Goal: Task Accomplishment & Management: Manage account settings

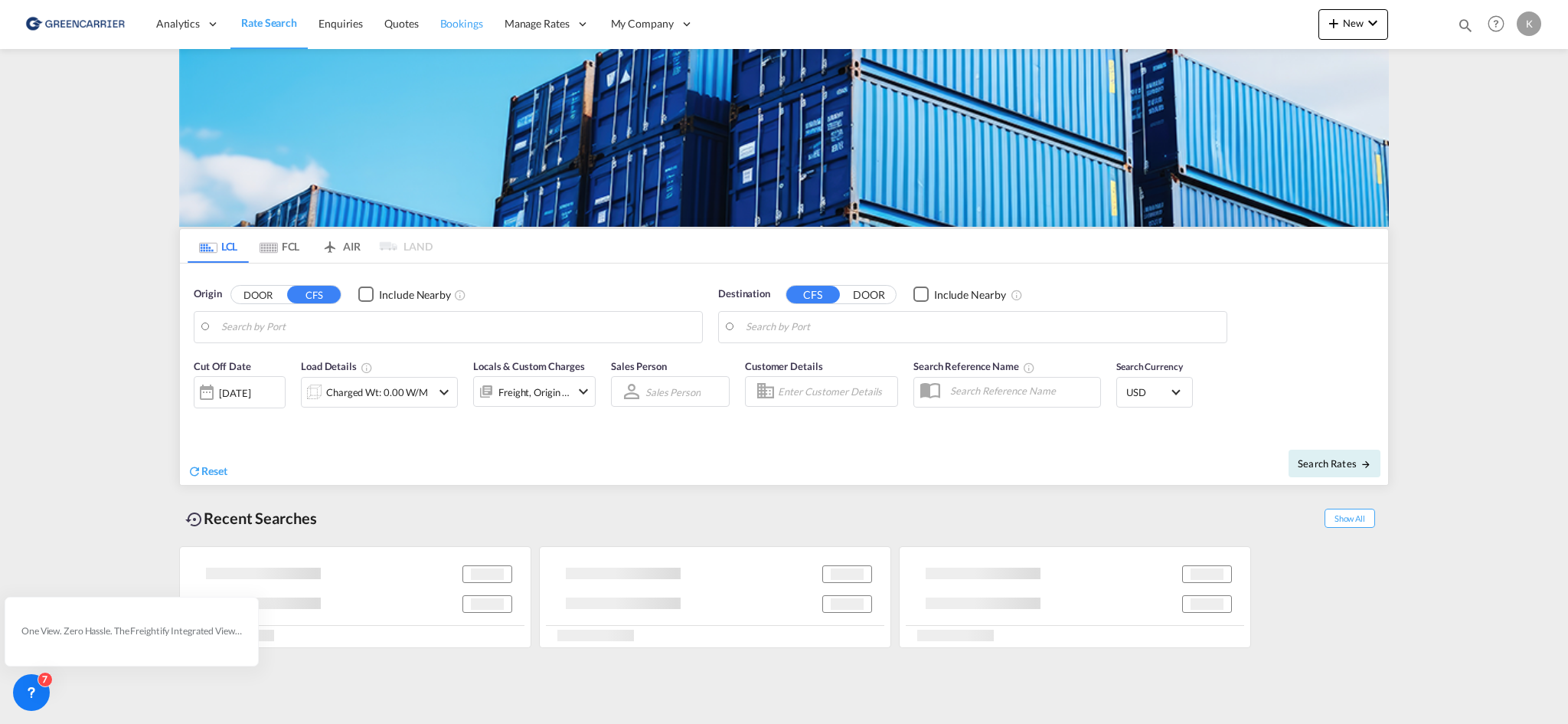
type input "DK-2880, Bagsværd"
type input "Altamira, MXATM"
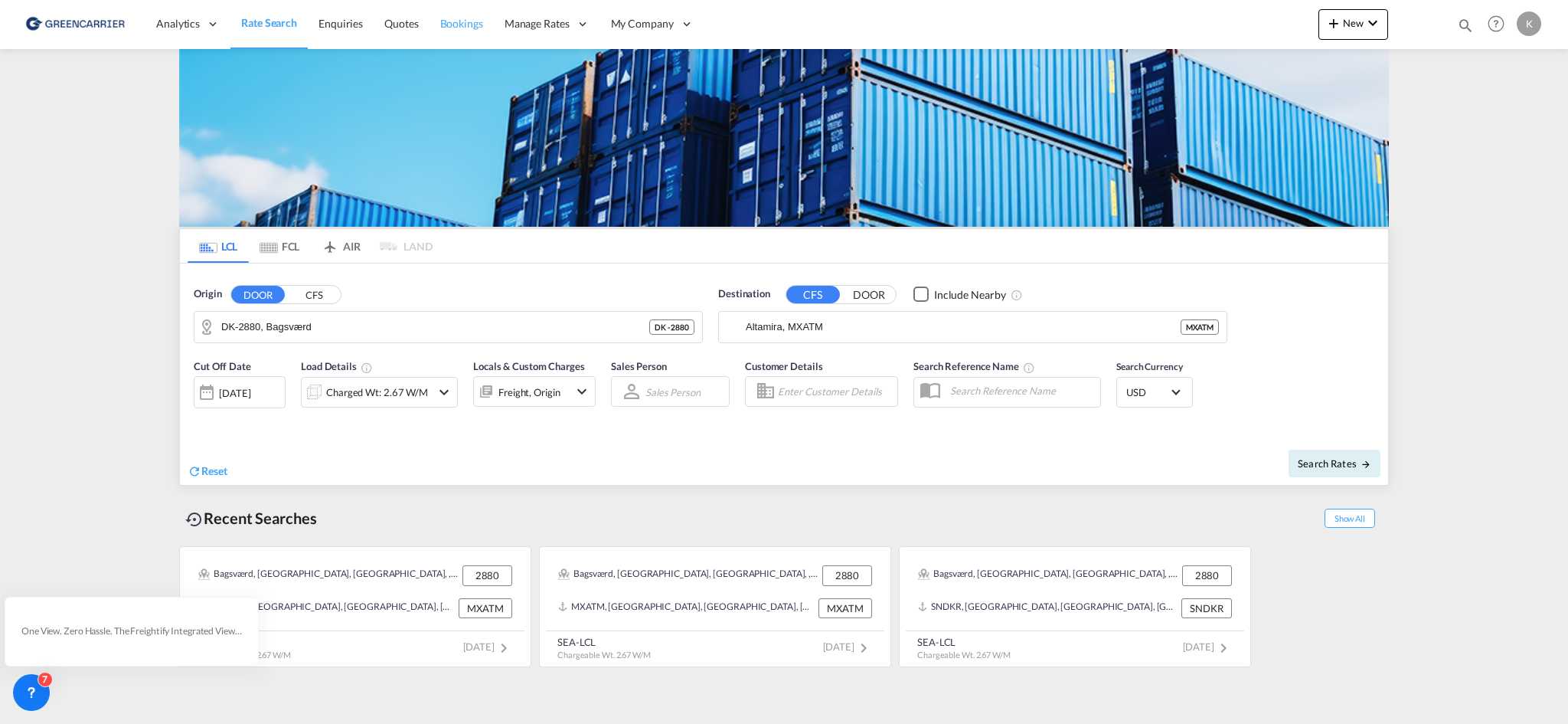
click at [461, 41] on link "Bookings" at bounding box center [461, 23] width 64 height 49
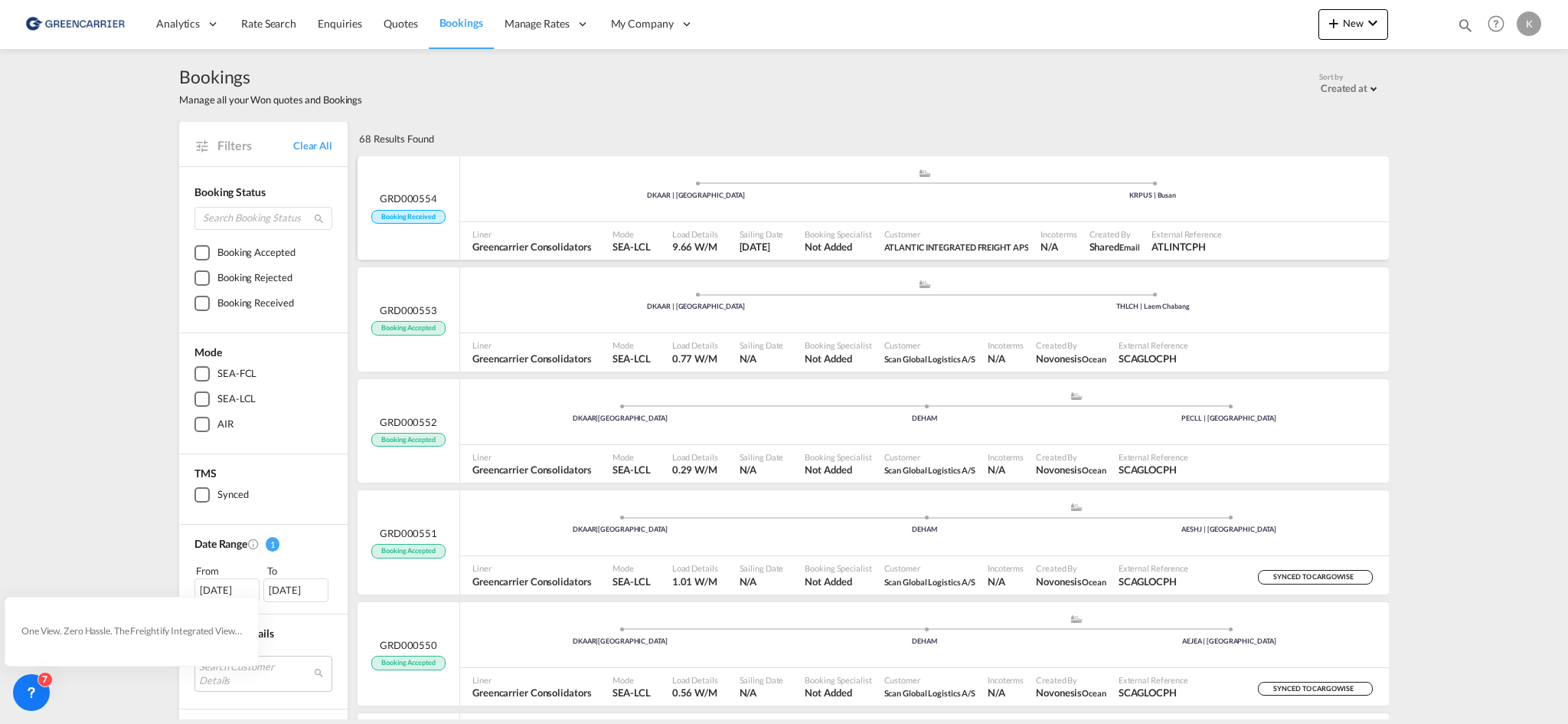
click at [552, 222] on div "Liner Greencarrier Consolidators" at bounding box center [536, 240] width 141 height 38
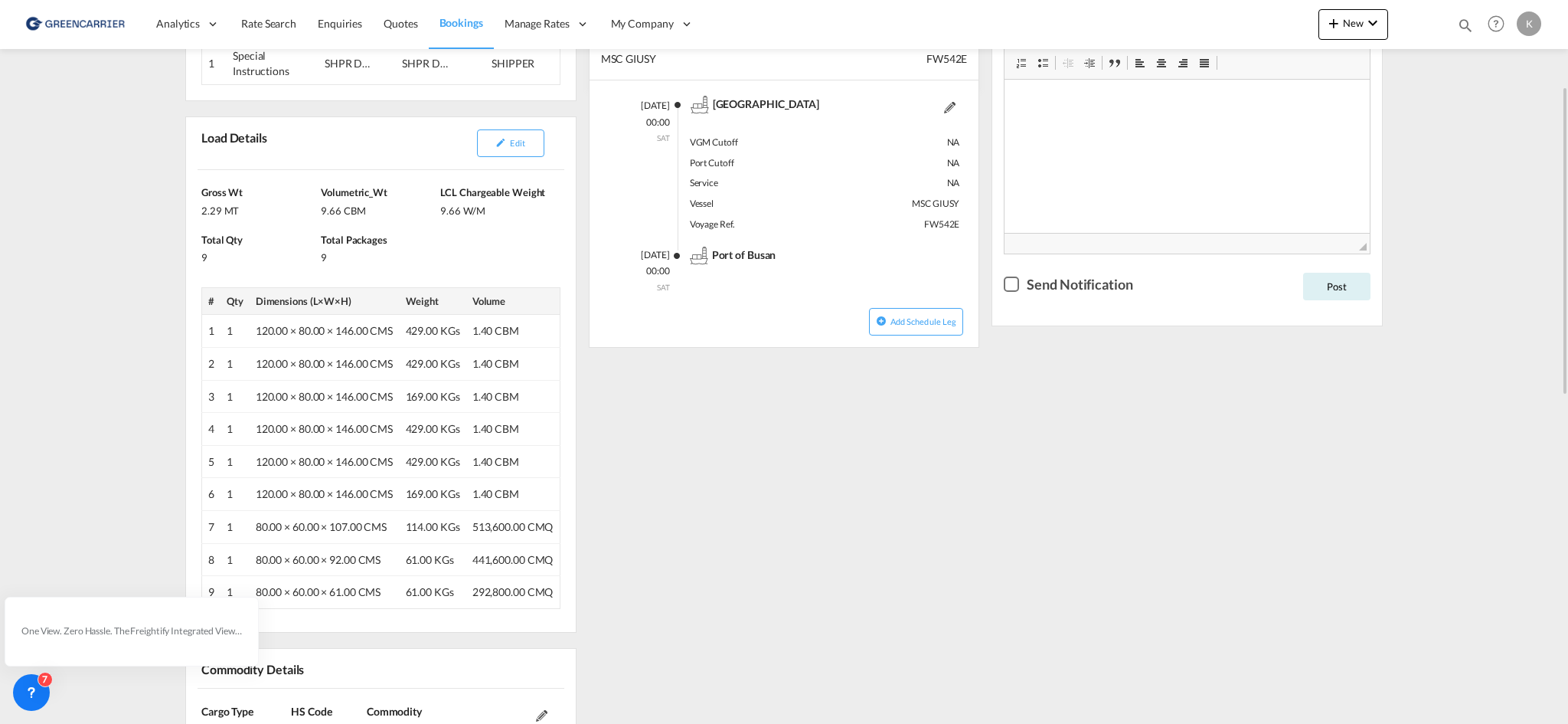
scroll to position [306, 0]
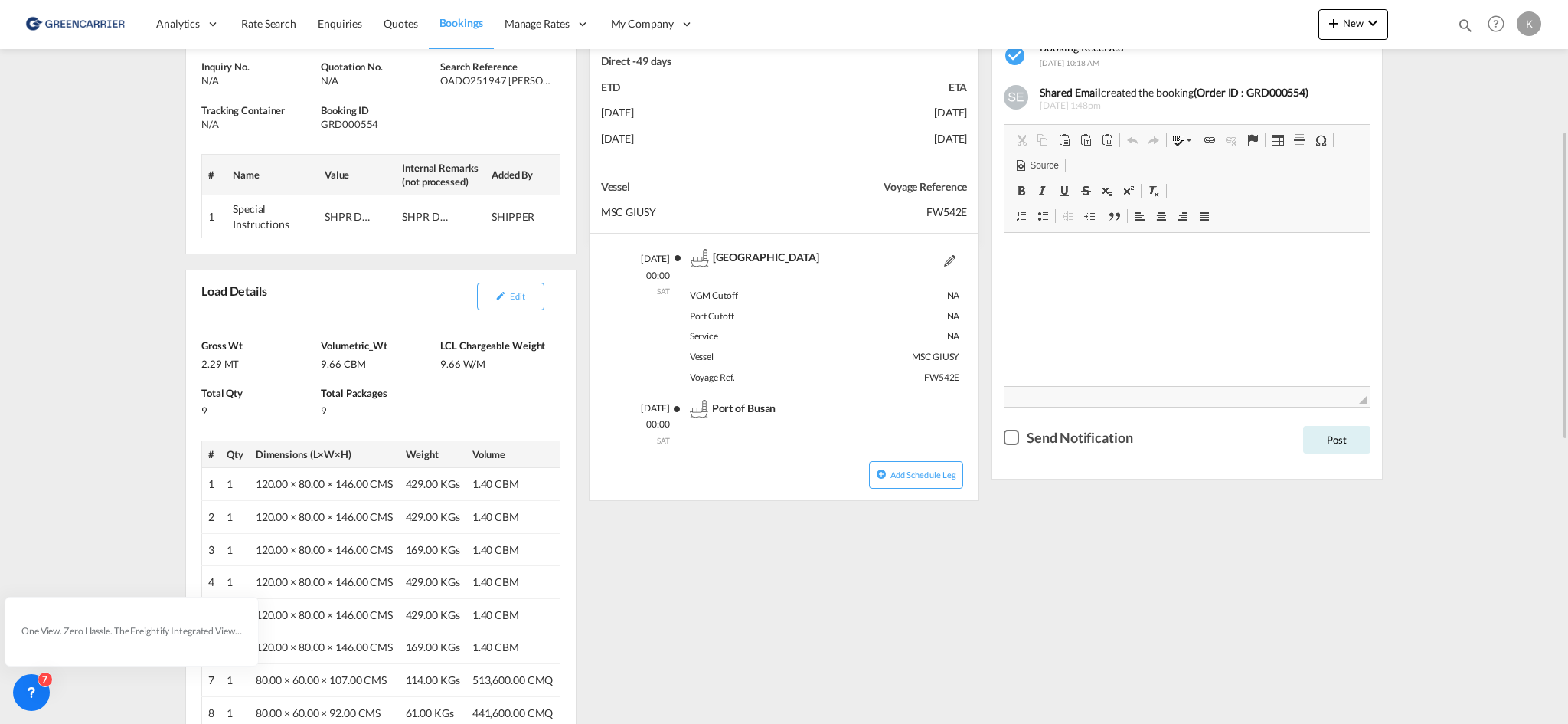
click at [367, 127] on div "GRD000554" at bounding box center [378, 124] width 115 height 14
copy div "GRD000554"
drag, startPoint x: 441, startPoint y: 79, endPoint x: 538, endPoint y: 82, distance: 97.0
click at [538, 82] on div "OADO251947 [PERSON_NAME]" at bounding box center [497, 80] width 115 height 14
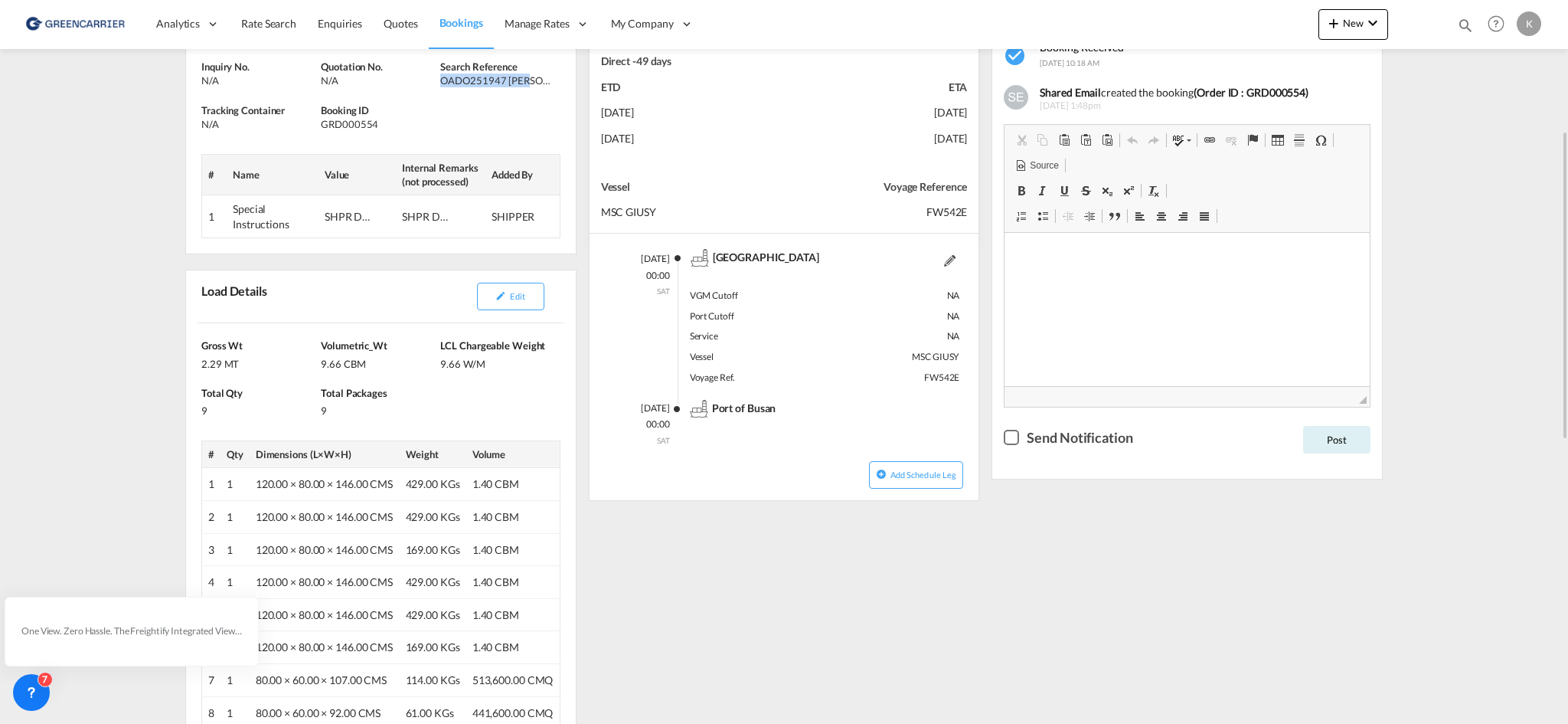
copy div "OADO251947 [PERSON_NAME]"
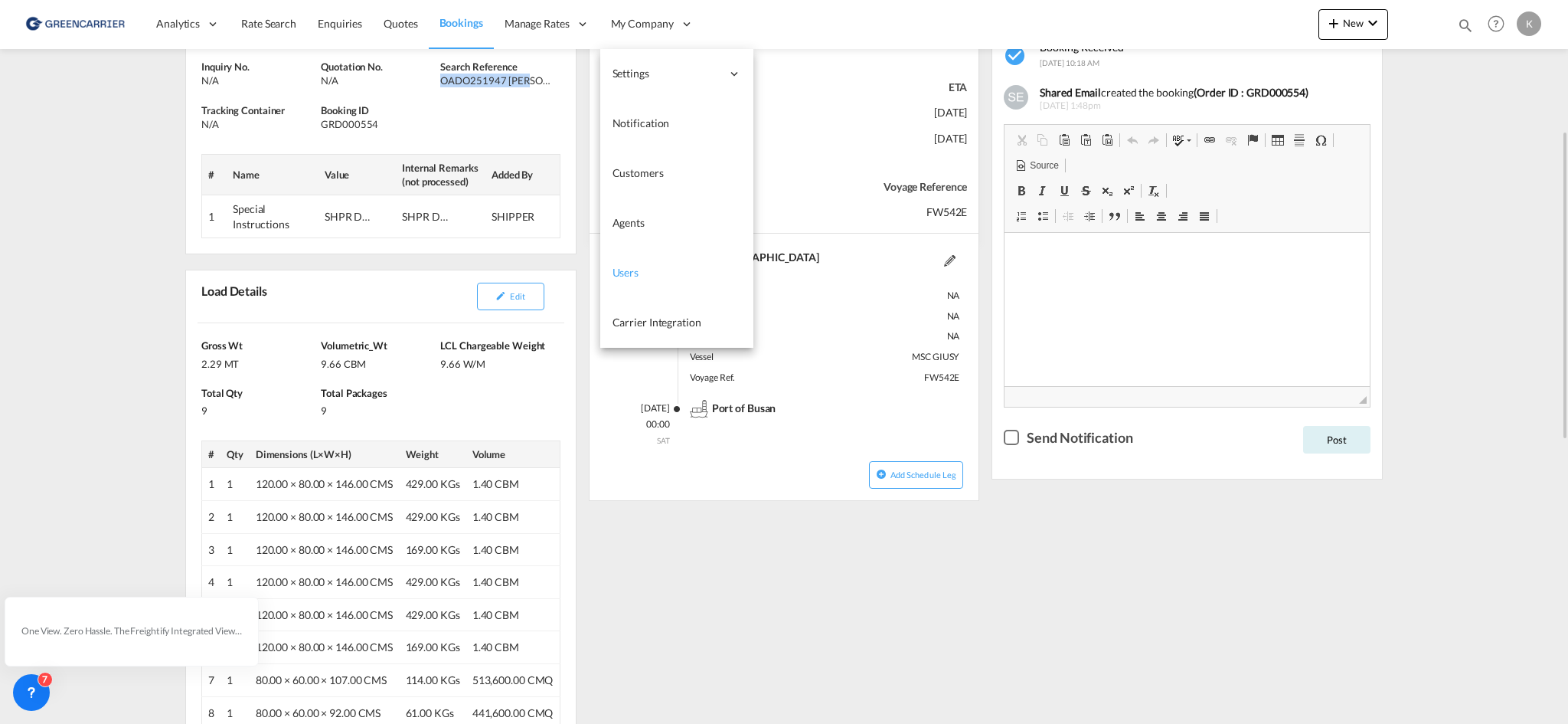
click at [632, 268] on span "Users" at bounding box center [626, 271] width 27 height 13
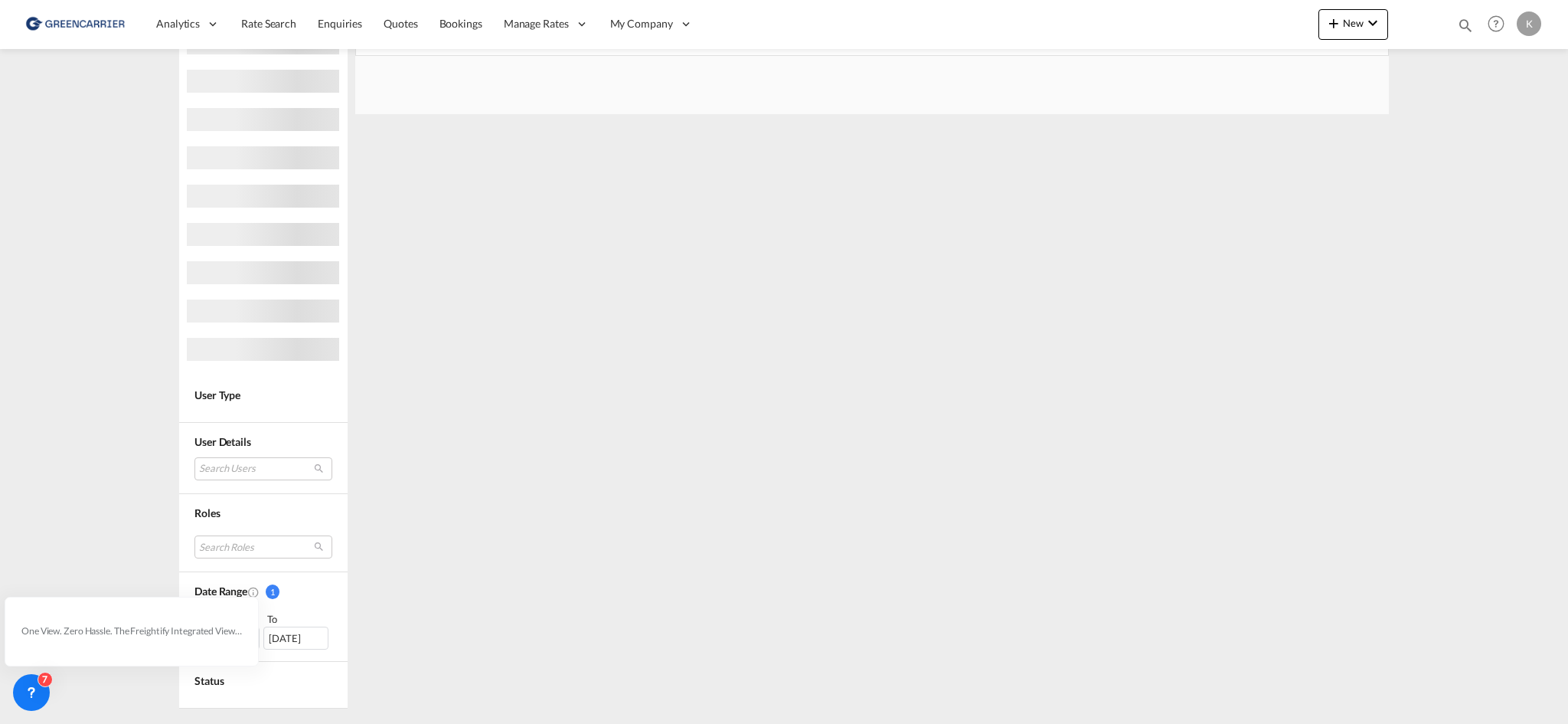
scroll to position [133, 0]
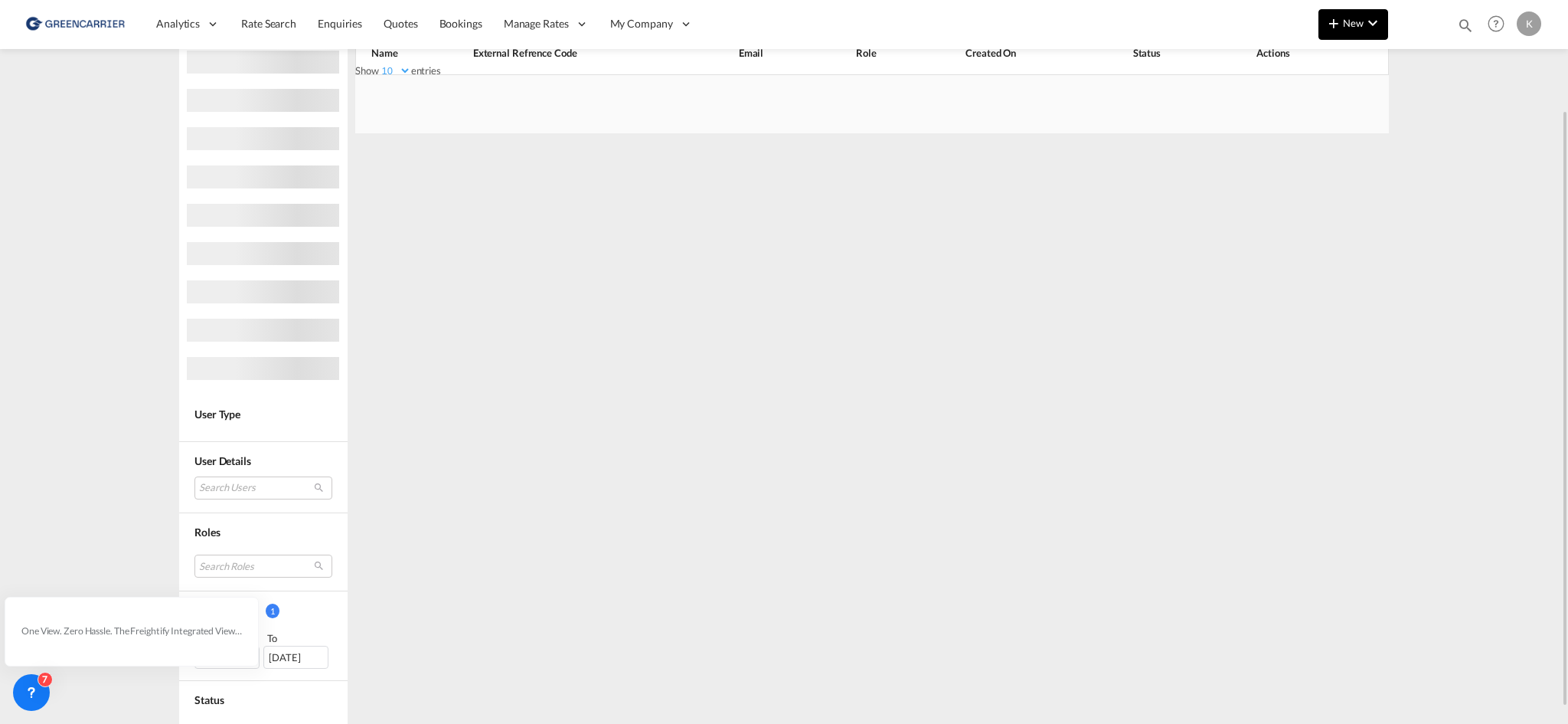
click at [1383, 25] on button "New" at bounding box center [1353, 24] width 70 height 31
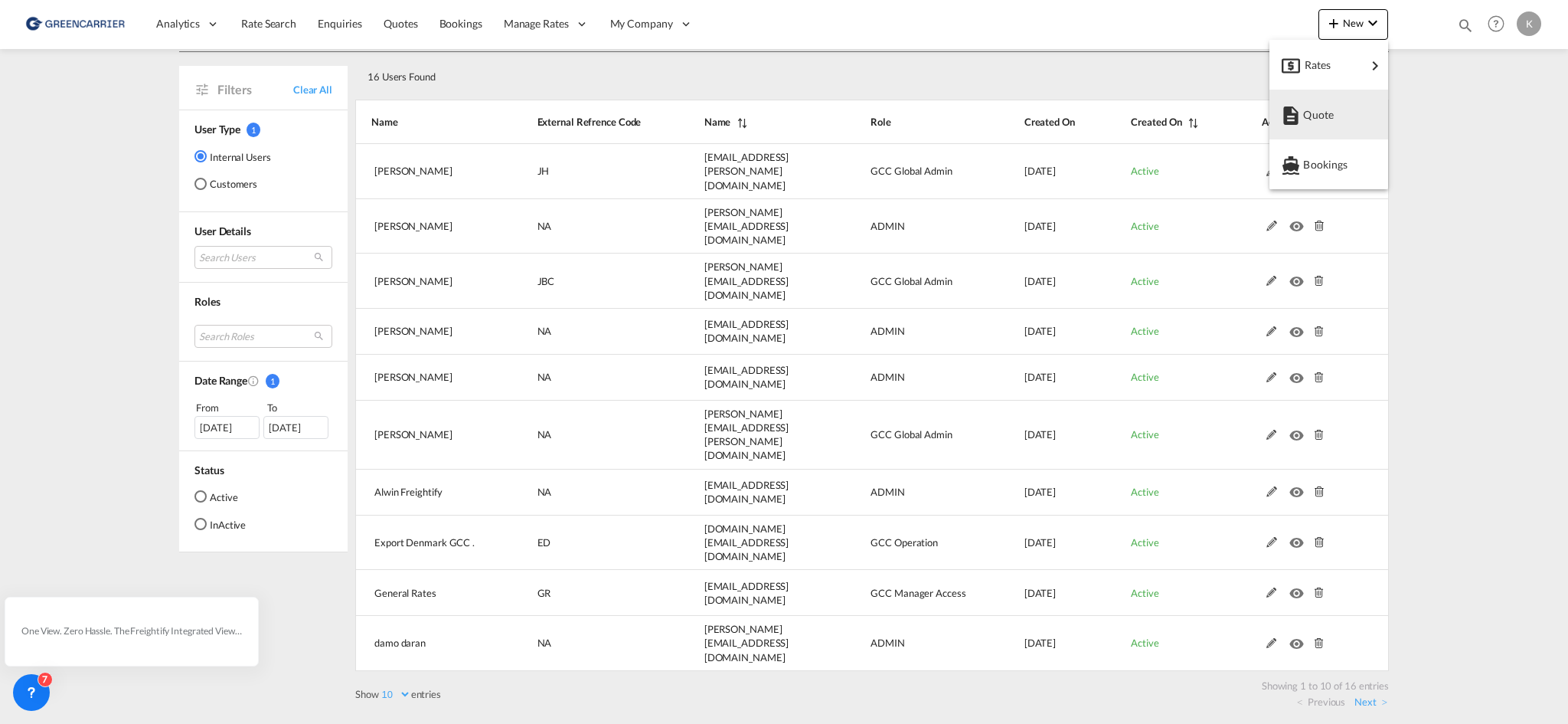
scroll to position [0, 0]
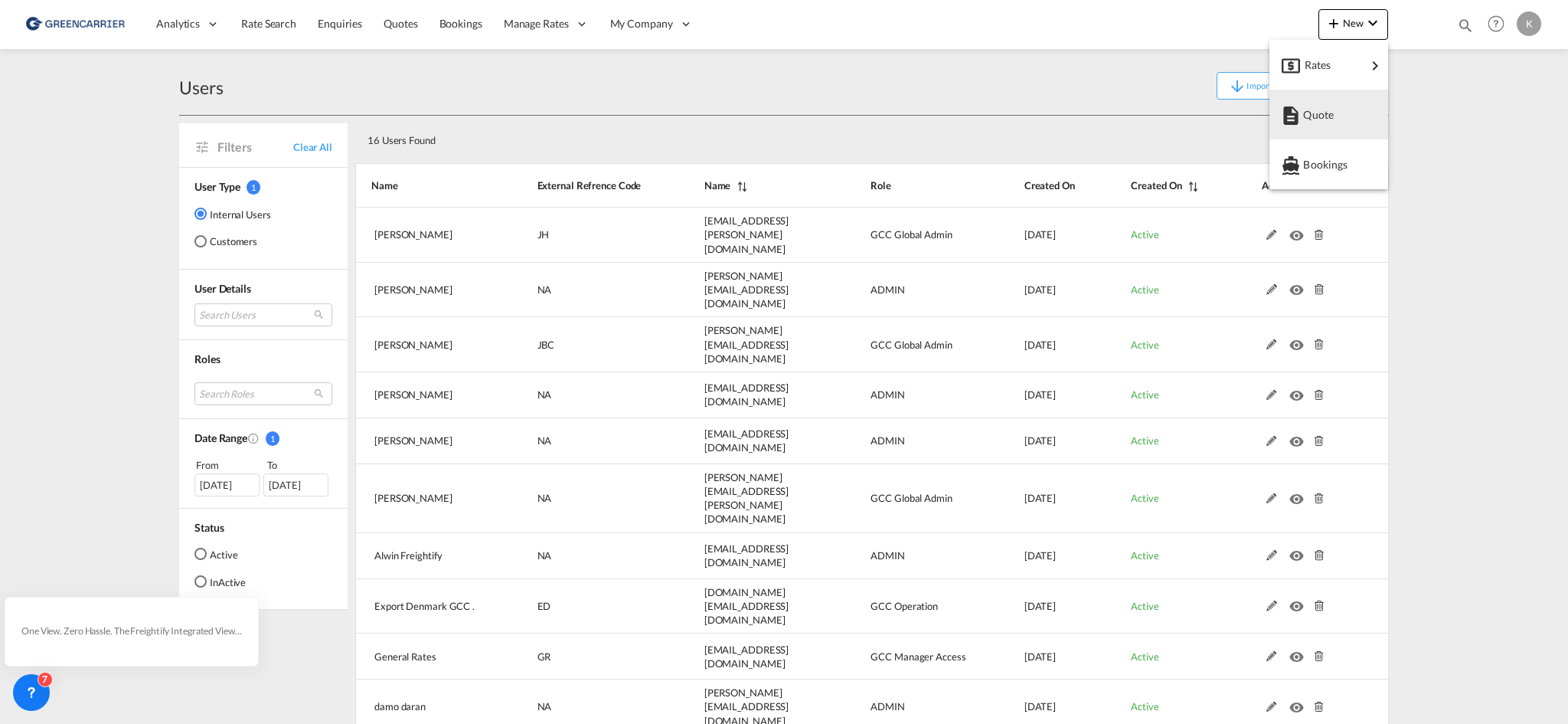
click at [1122, 65] on md-backdrop at bounding box center [784, 362] width 1568 height 724
click at [1333, 97] on button "+ Create New User" at bounding box center [1340, 85] width 97 height 27
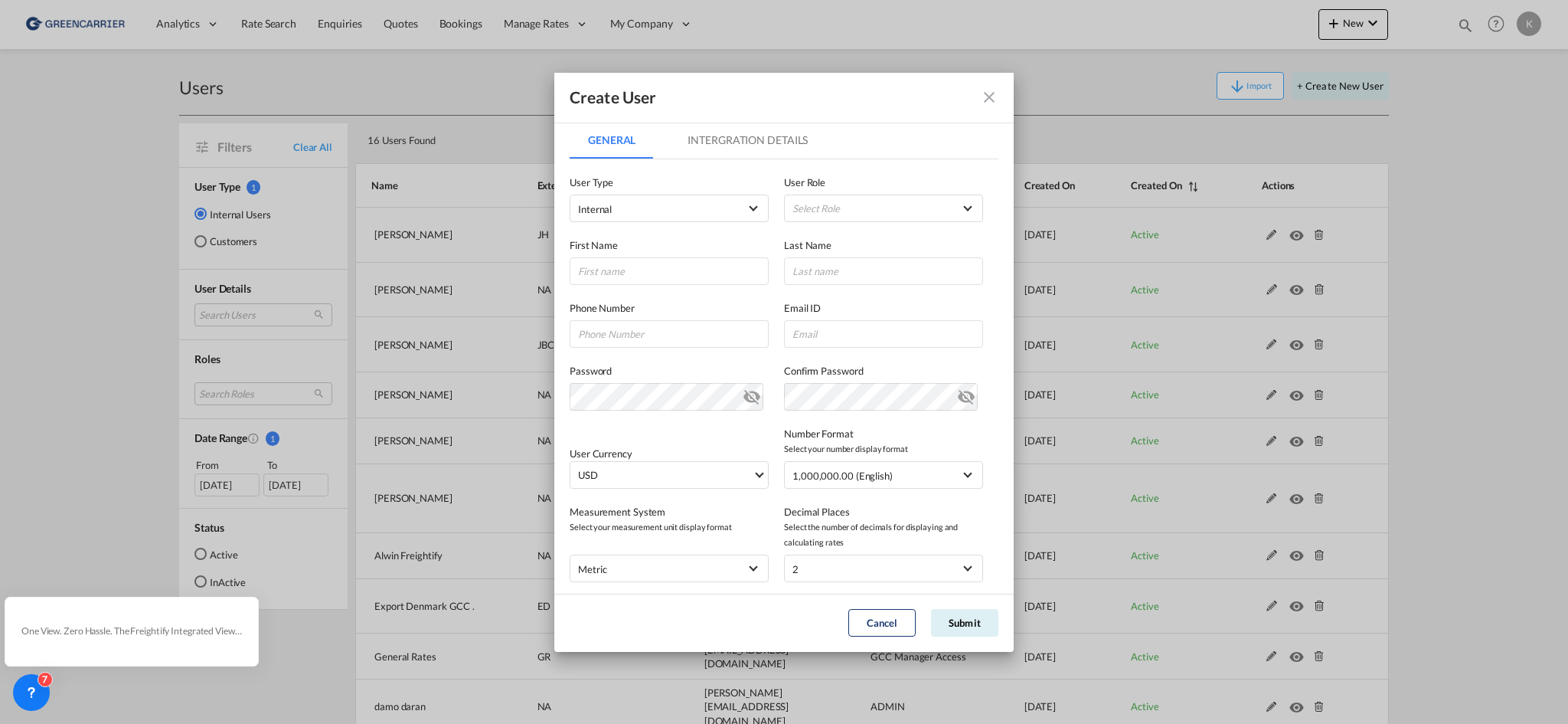
click at [673, 223] on div "First Name Last Name" at bounding box center [784, 253] width 428 height 63
click at [663, 209] on span "Internal" at bounding box center [658, 209] width 161 height 16
click at [645, 246] on md-option "Customer" at bounding box center [668, 245] width 202 height 37
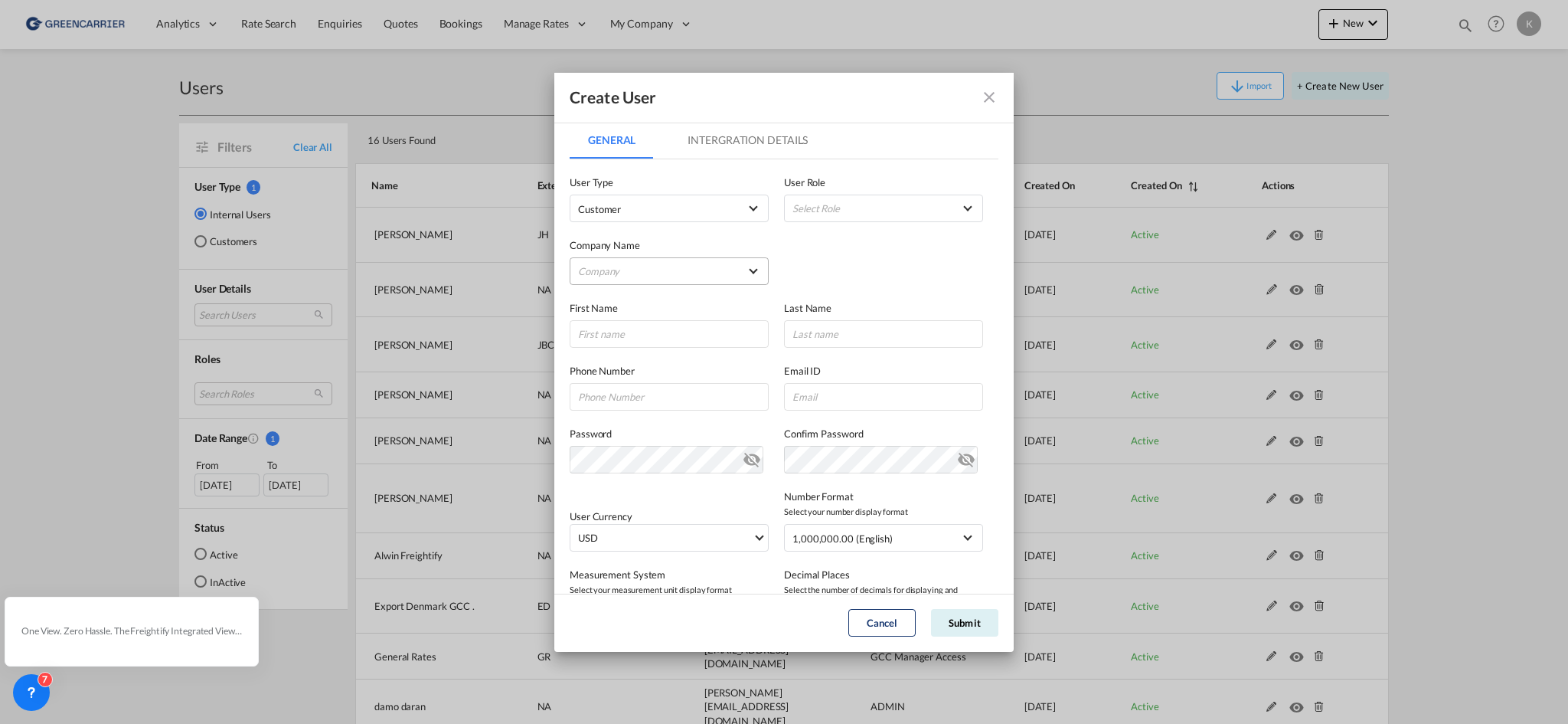
click at [640, 268] on md-select "Company [PERSON_NAME] Logistics DHL GLOBAL FORWARDING ([GEOGRAPHIC_DATA]) A/S E…" at bounding box center [669, 270] width 199 height 27
click at [650, 236] on input "search" at bounding box center [697, 235] width 267 height 37
type input "scan gl"
click at [669, 273] on div "Scan Global Logistics A/S" at bounding box center [634, 271] width 109 height 14
click at [886, 213] on md-select "Select Role BCO GLOBAL GCC Customers FCL USER_DEFINED GCC Customers LCL USER_DE…" at bounding box center [883, 208] width 199 height 27
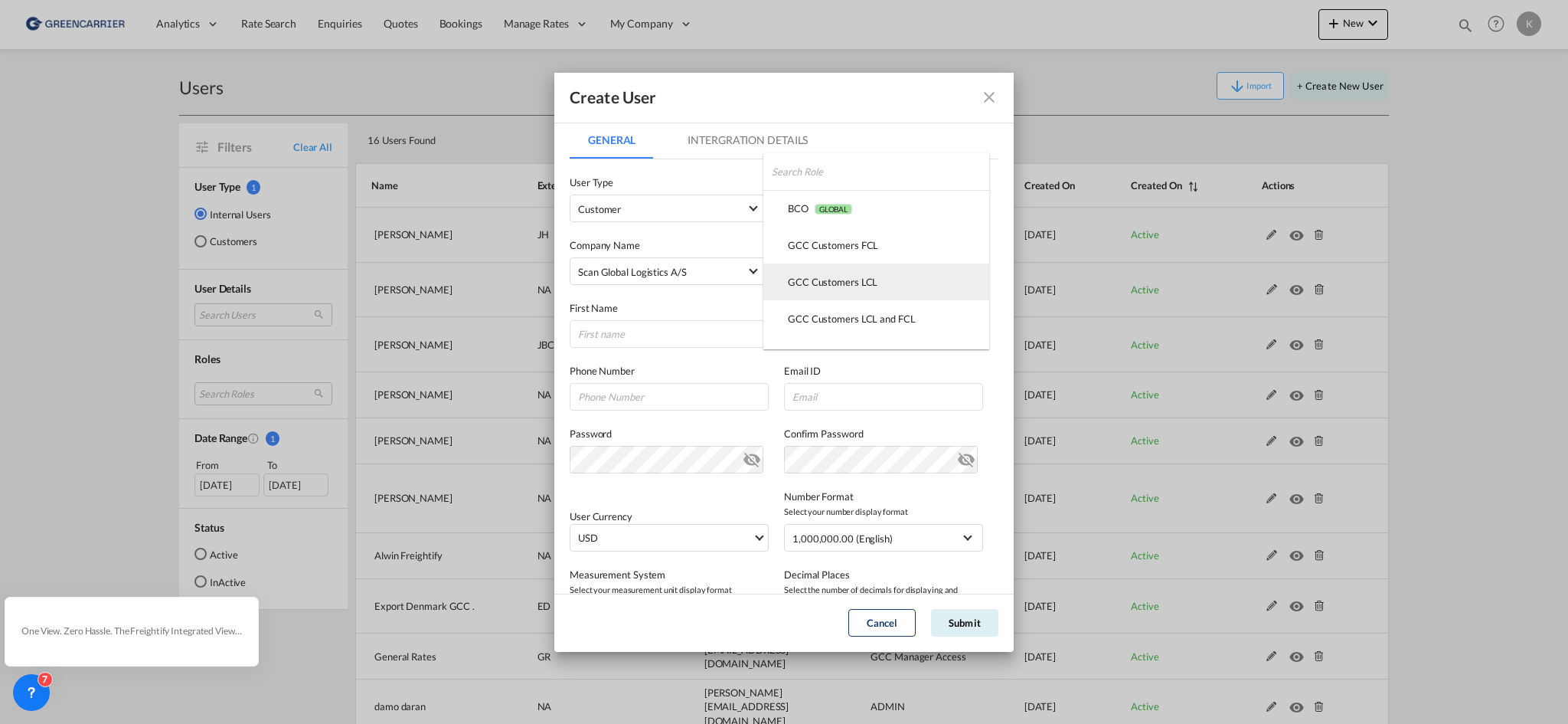
click at [857, 286] on div "GCC Customers LCL USER_DEFINED" at bounding box center [832, 282] width 89 height 14
click at [711, 331] on input "GeneralIntergration Details ..." at bounding box center [669, 333] width 199 height 27
type input "KMC"
type input "ESBJERG"
click at [840, 425] on label "Confirm Password" at bounding box center [883, 433] width 199 height 16
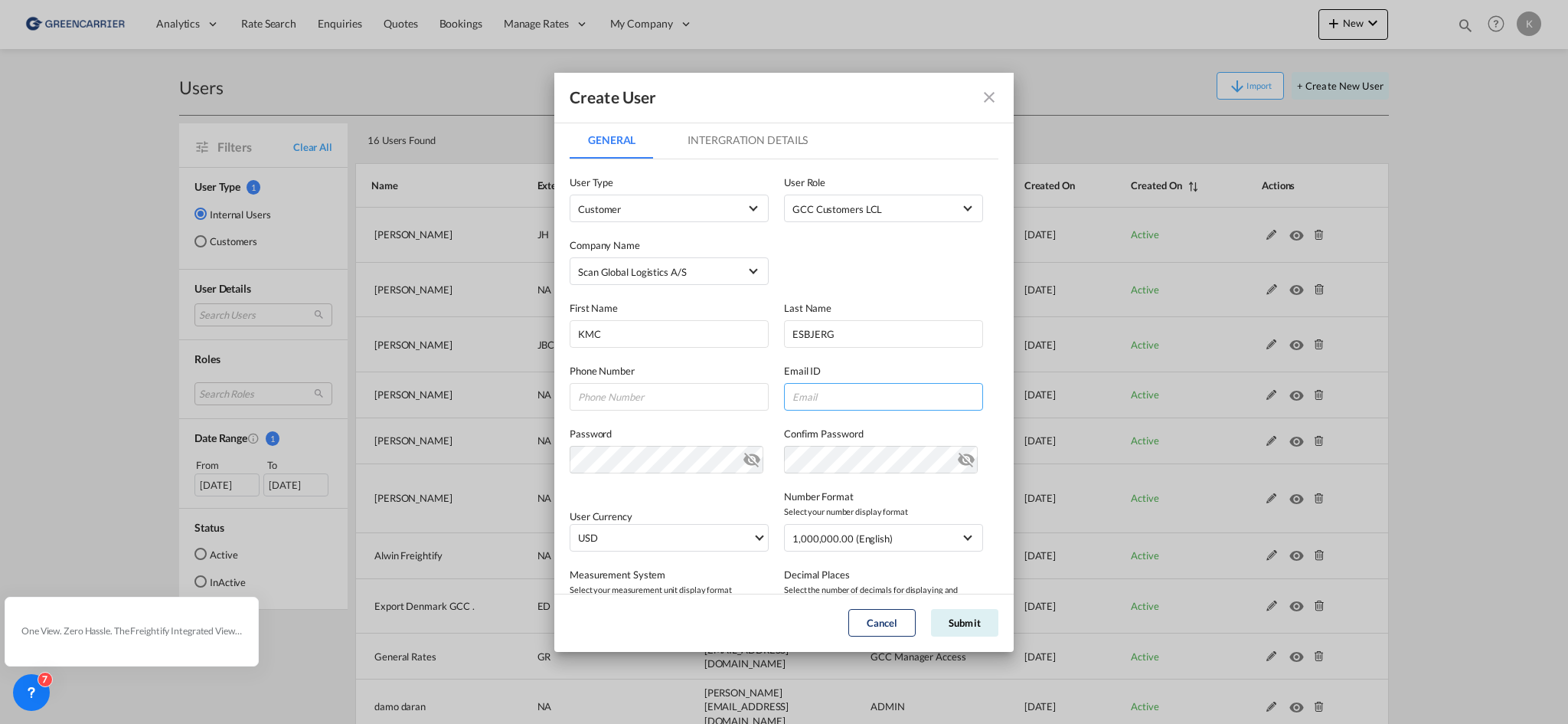
click at [841, 406] on input "GeneralIntergration Details ..." at bounding box center [883, 396] width 199 height 27
paste input "[EMAIL_ADDRESS][DOMAIN_NAME]"
type input "[EMAIL_ADDRESS][DOMAIN_NAME]"
click at [987, 614] on md-dialog-actions "Cancel Submit" at bounding box center [784, 622] width 459 height 58
click at [983, 611] on md-dialog-actions "Cancel Submit" at bounding box center [784, 622] width 459 height 58
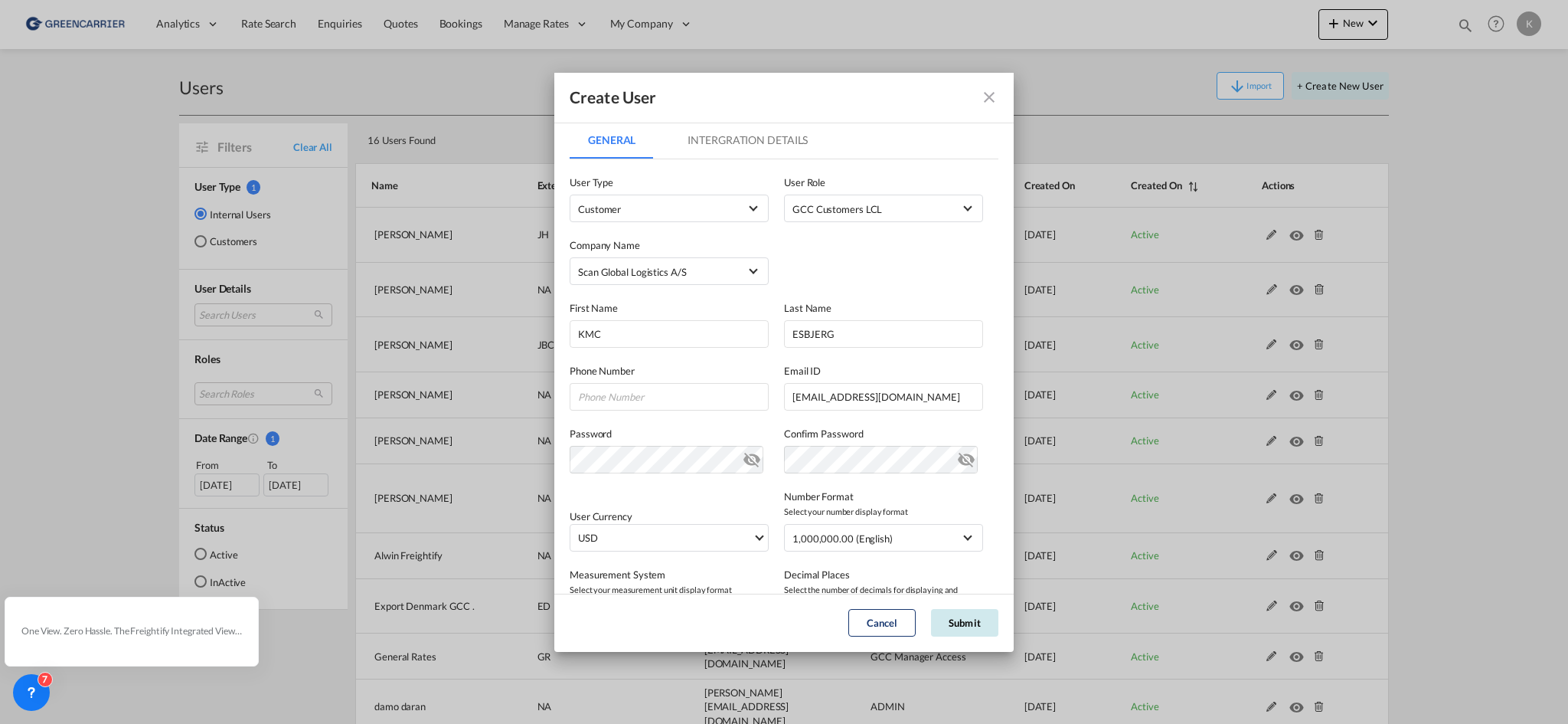
click at [968, 612] on button "Submit" at bounding box center [965, 622] width 68 height 27
click at [989, 94] on md-icon "icon-close fg-AAA8AD" at bounding box center [988, 97] width 18 height 18
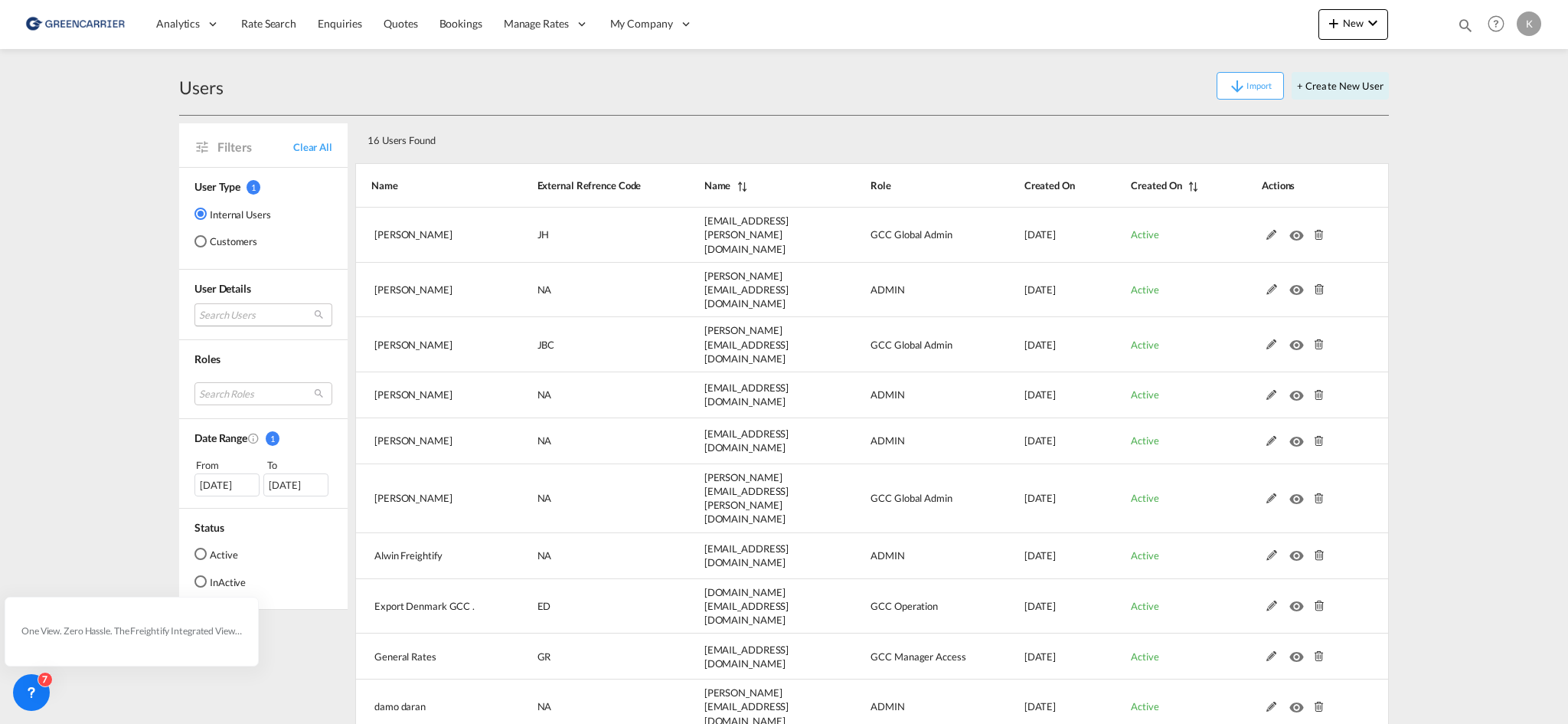
click at [275, 319] on md-select "Search Users [PERSON_NAME] [PERSON_NAME][EMAIL_ADDRESS][PERSON_NAME][DOMAIN_NAM…" at bounding box center [264, 315] width 138 height 23
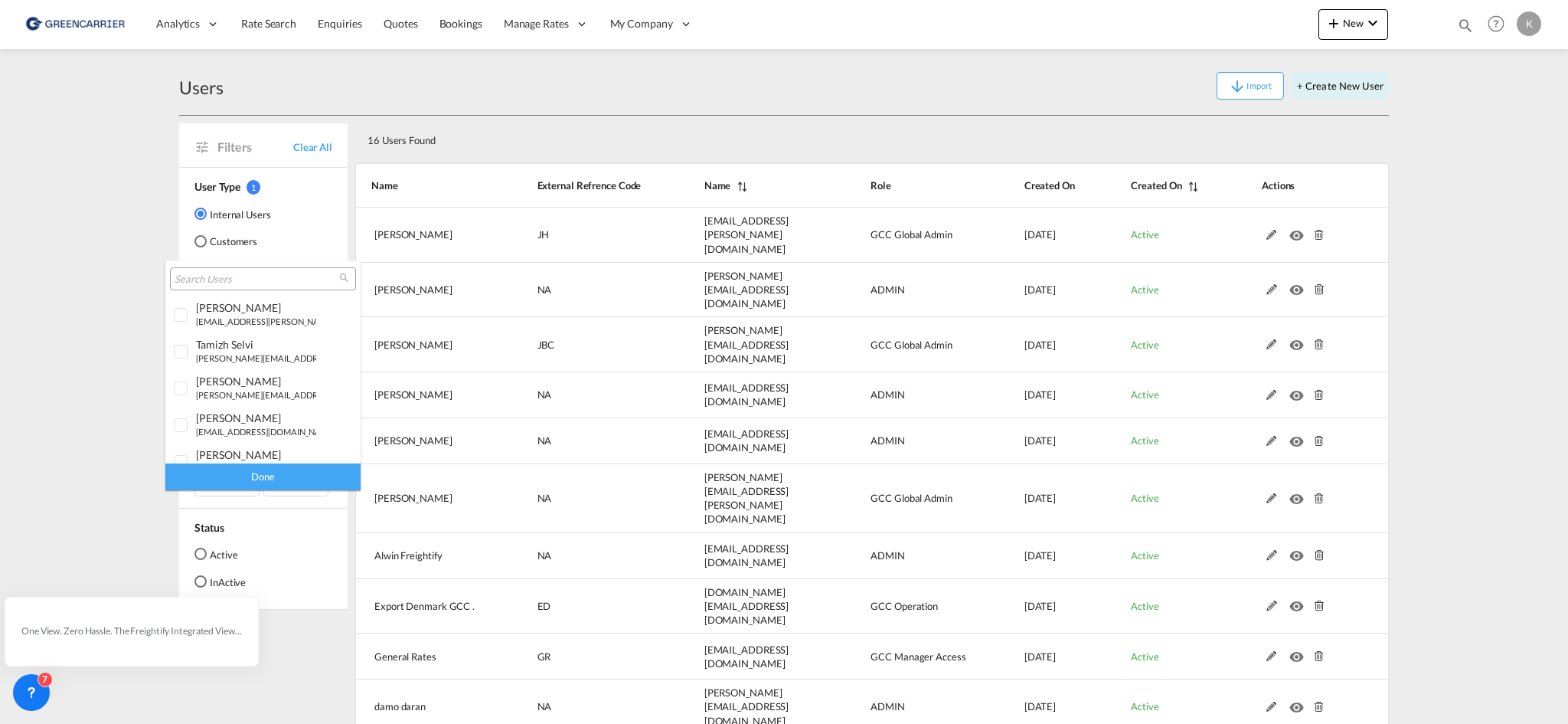
click at [271, 275] on input "search" at bounding box center [257, 279] width 165 height 14
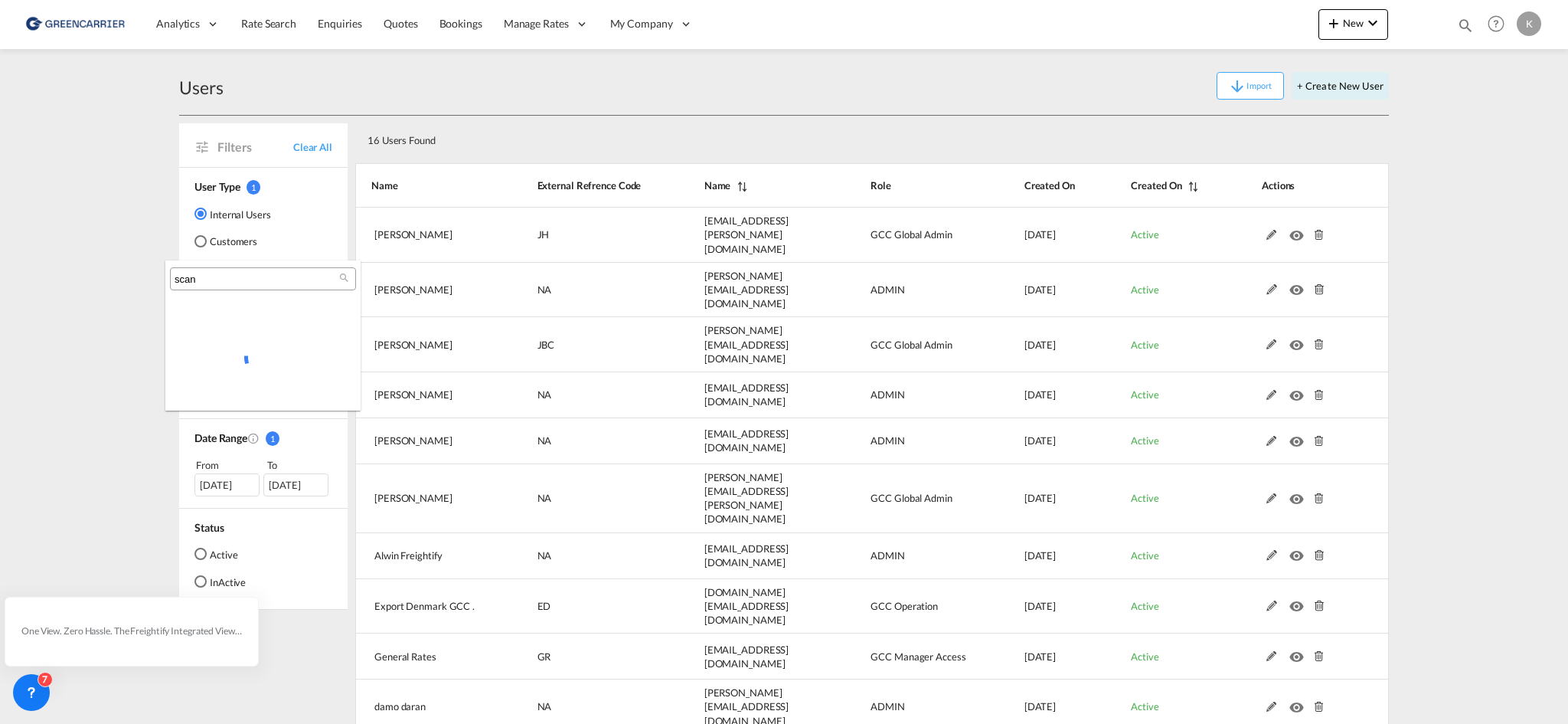
type input "scan"
click at [225, 242] on md-backdrop at bounding box center [784, 362] width 1568 height 724
click at [225, 242] on md-radio-button "Customers" at bounding box center [233, 241] width 77 height 16
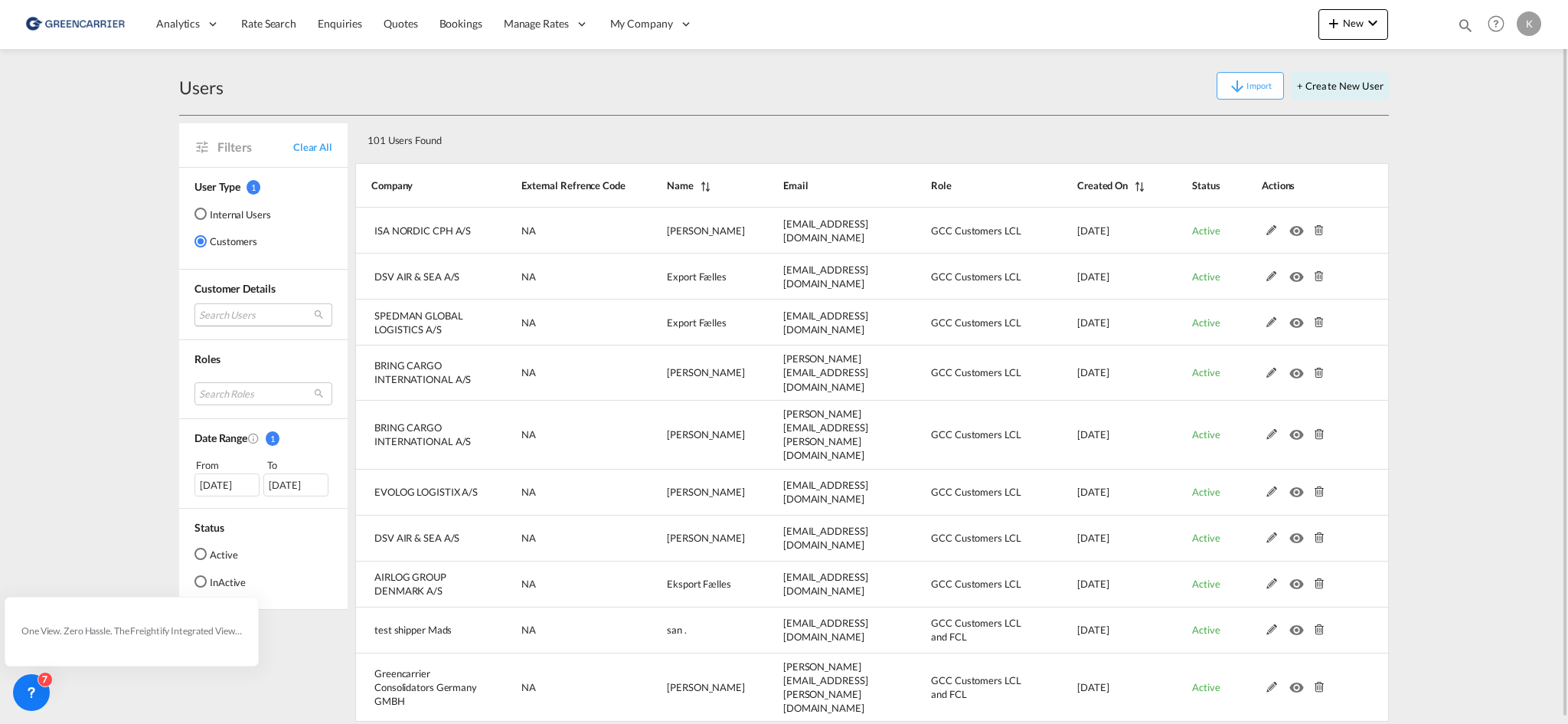
click at [242, 319] on md-select "Search Users" at bounding box center [264, 315] width 138 height 23
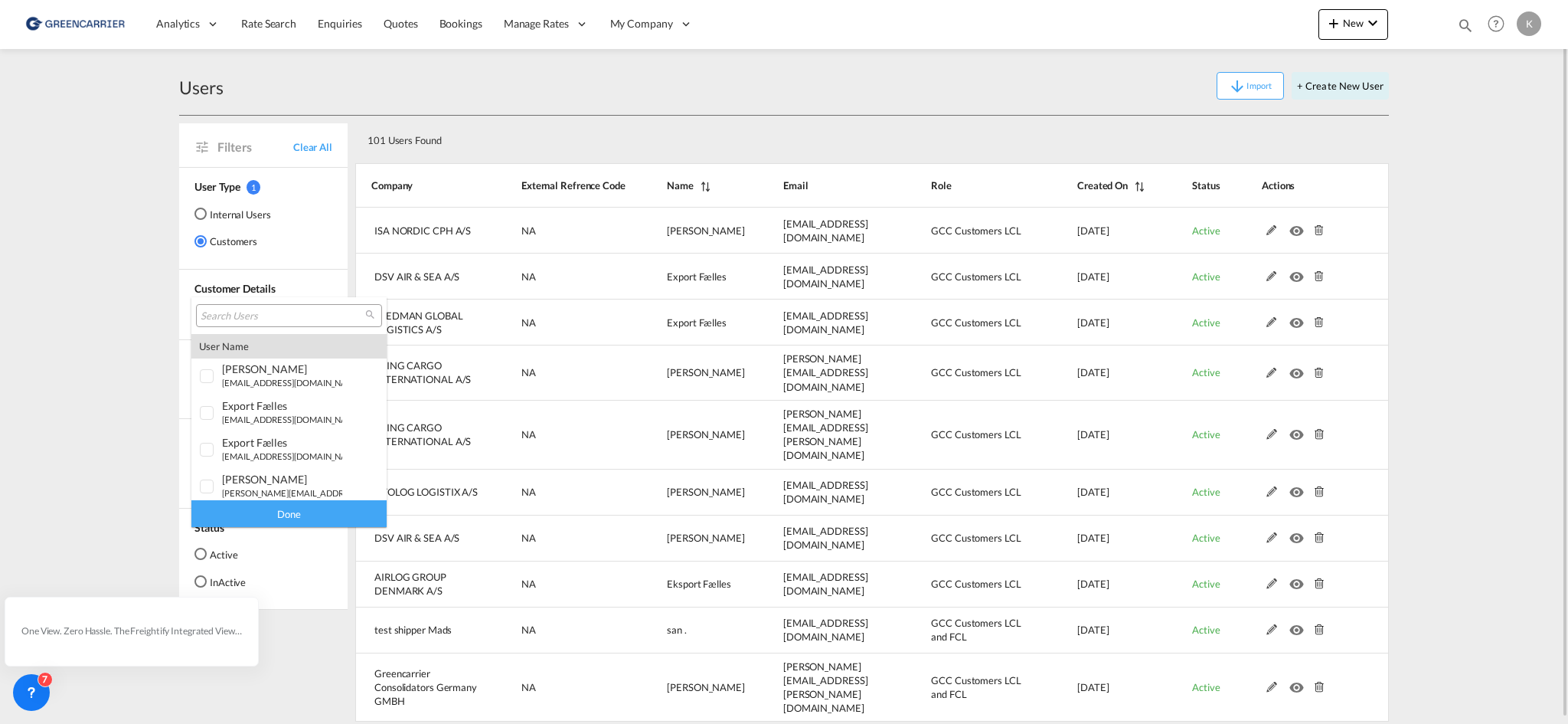
click at [242, 319] on input "search" at bounding box center [283, 316] width 165 height 14
type input "scan gl"
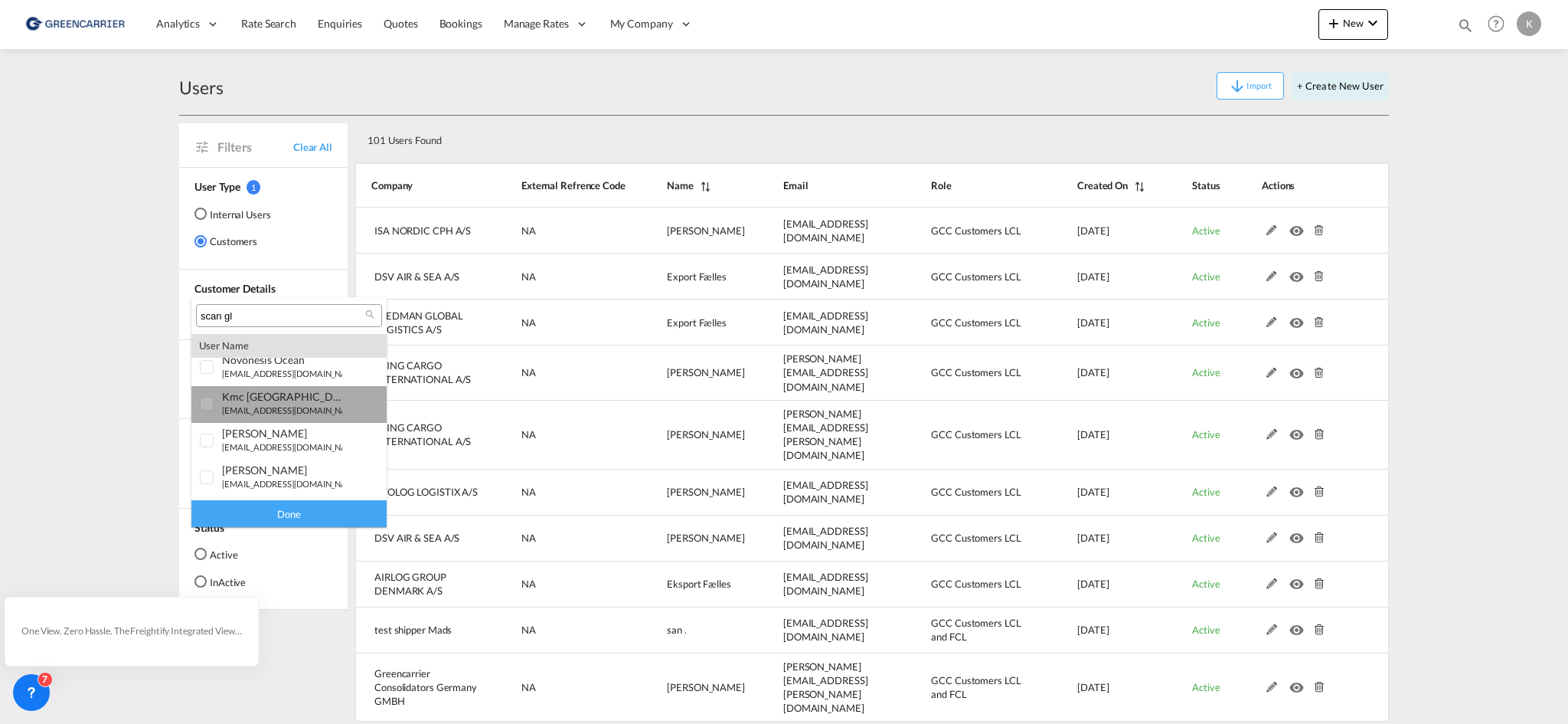
click at [290, 392] on div "kmc [GEOGRAPHIC_DATA]" at bounding box center [282, 395] width 120 height 13
click at [296, 522] on div "Done" at bounding box center [288, 514] width 195 height 27
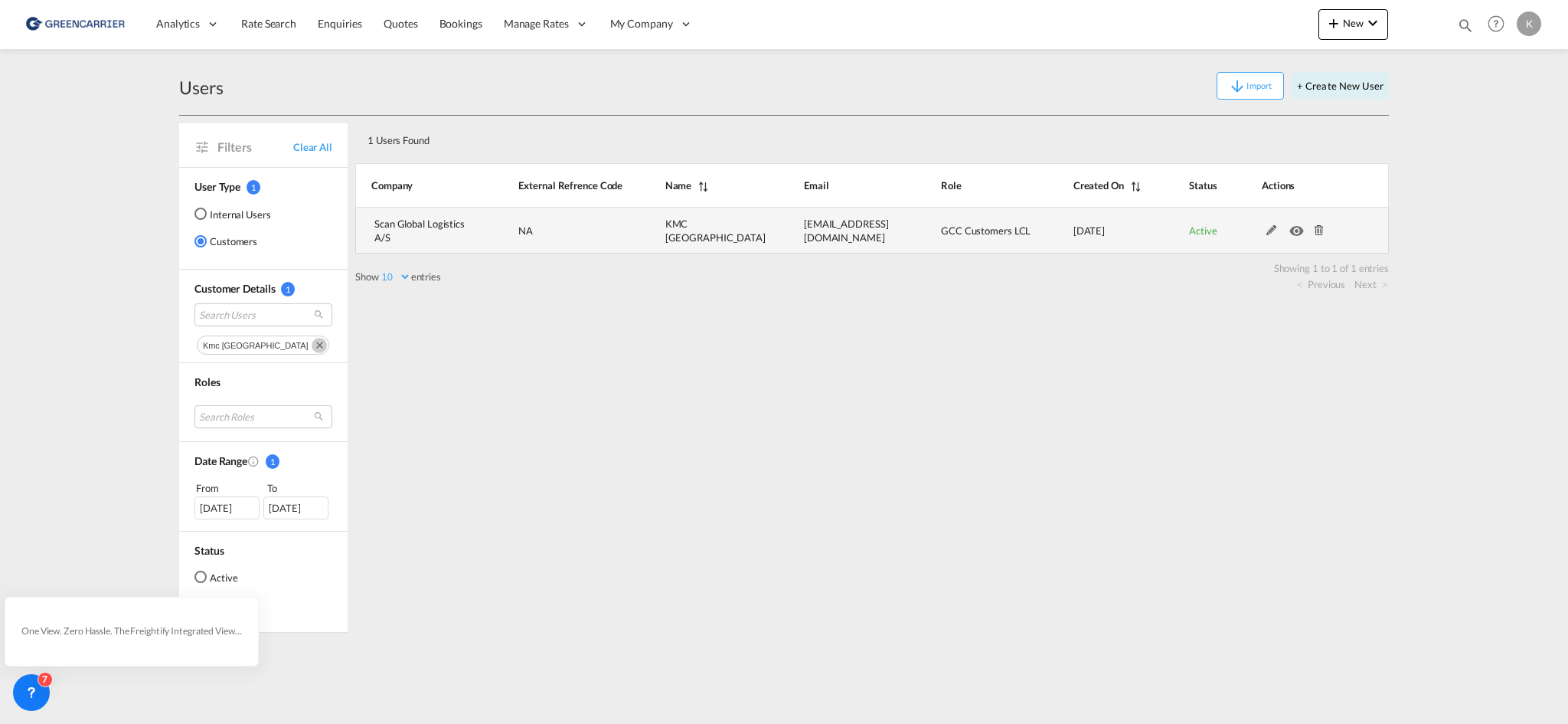
click at [1312, 228] on md-icon at bounding box center [1319, 230] width 20 height 11
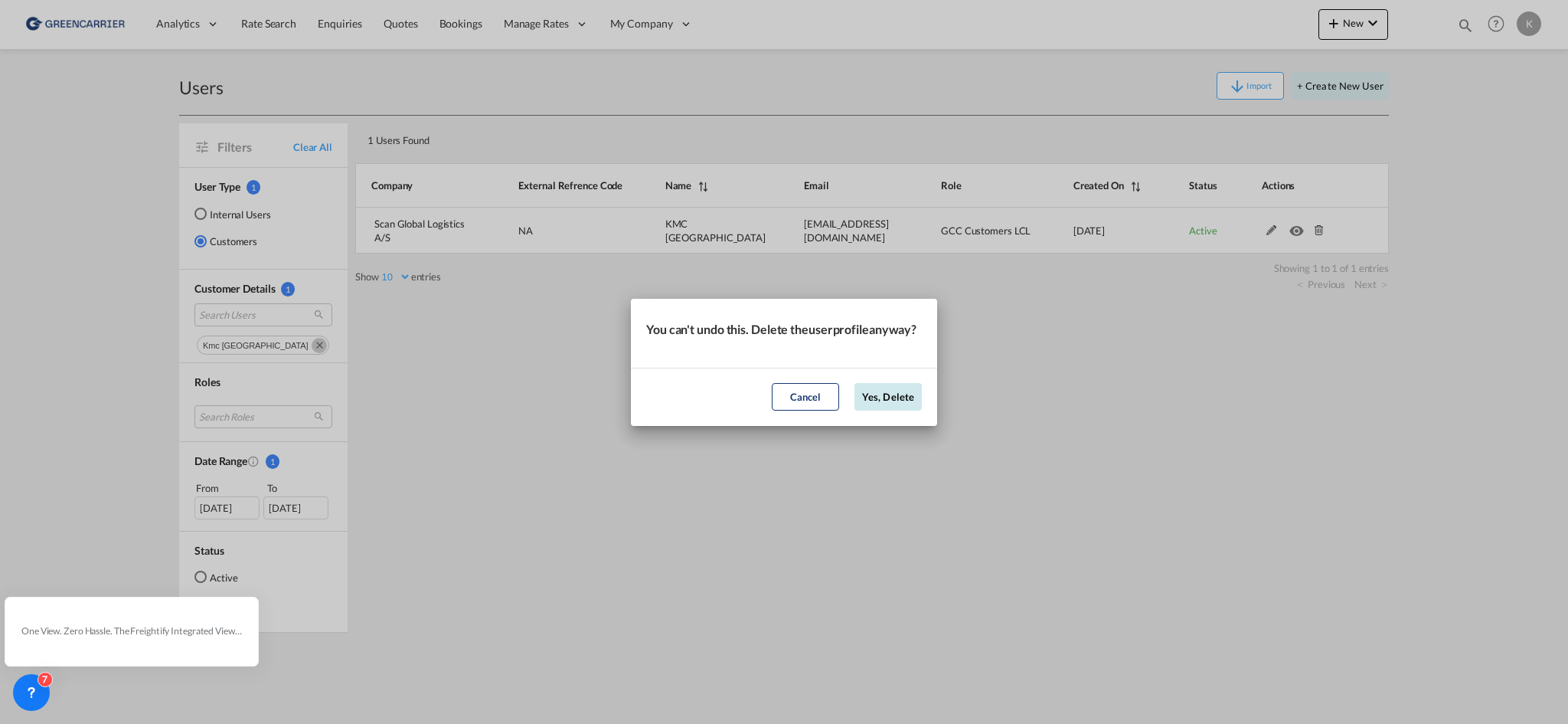
click at [921, 395] on button "Yes, Delete" at bounding box center [889, 396] width 68 height 27
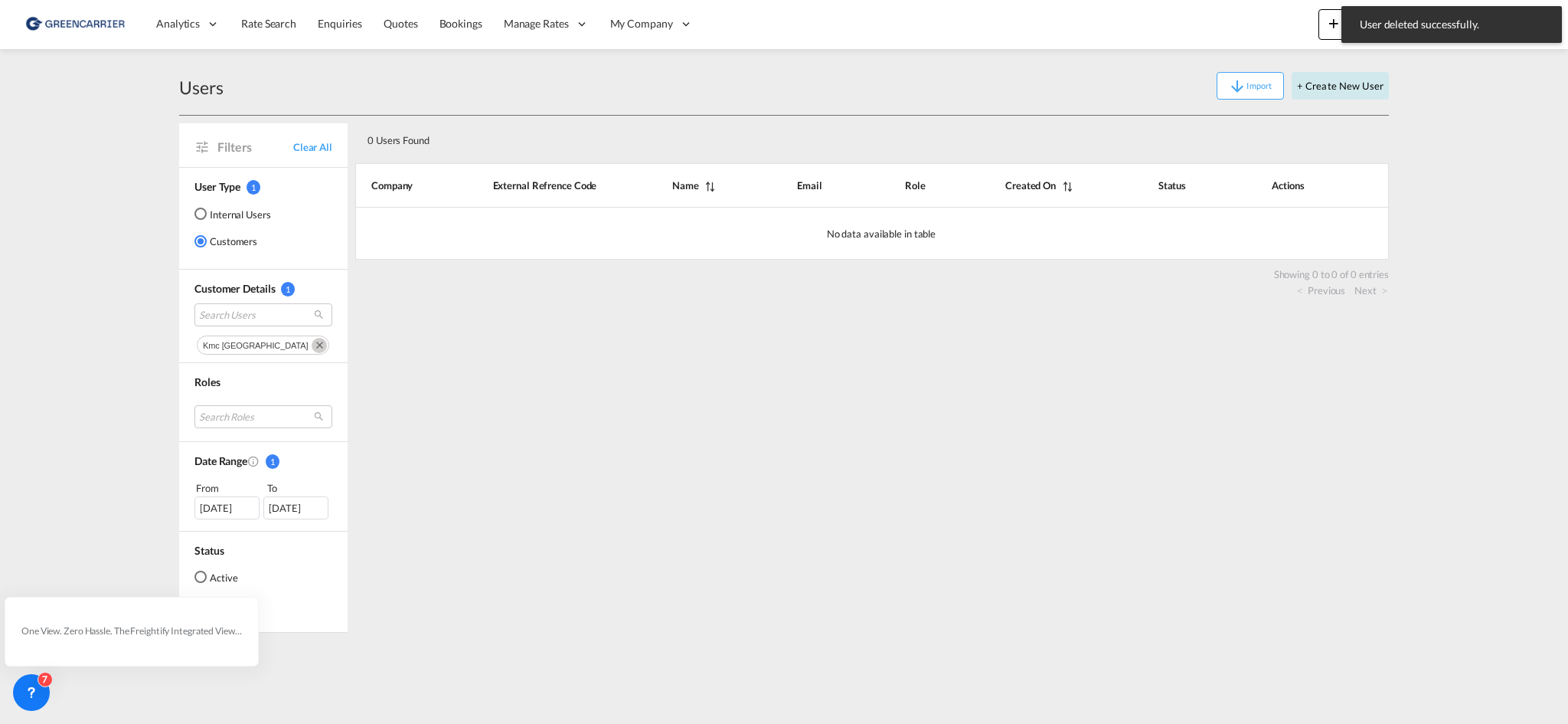
click at [1331, 95] on button "+ Create New User" at bounding box center [1340, 85] width 97 height 27
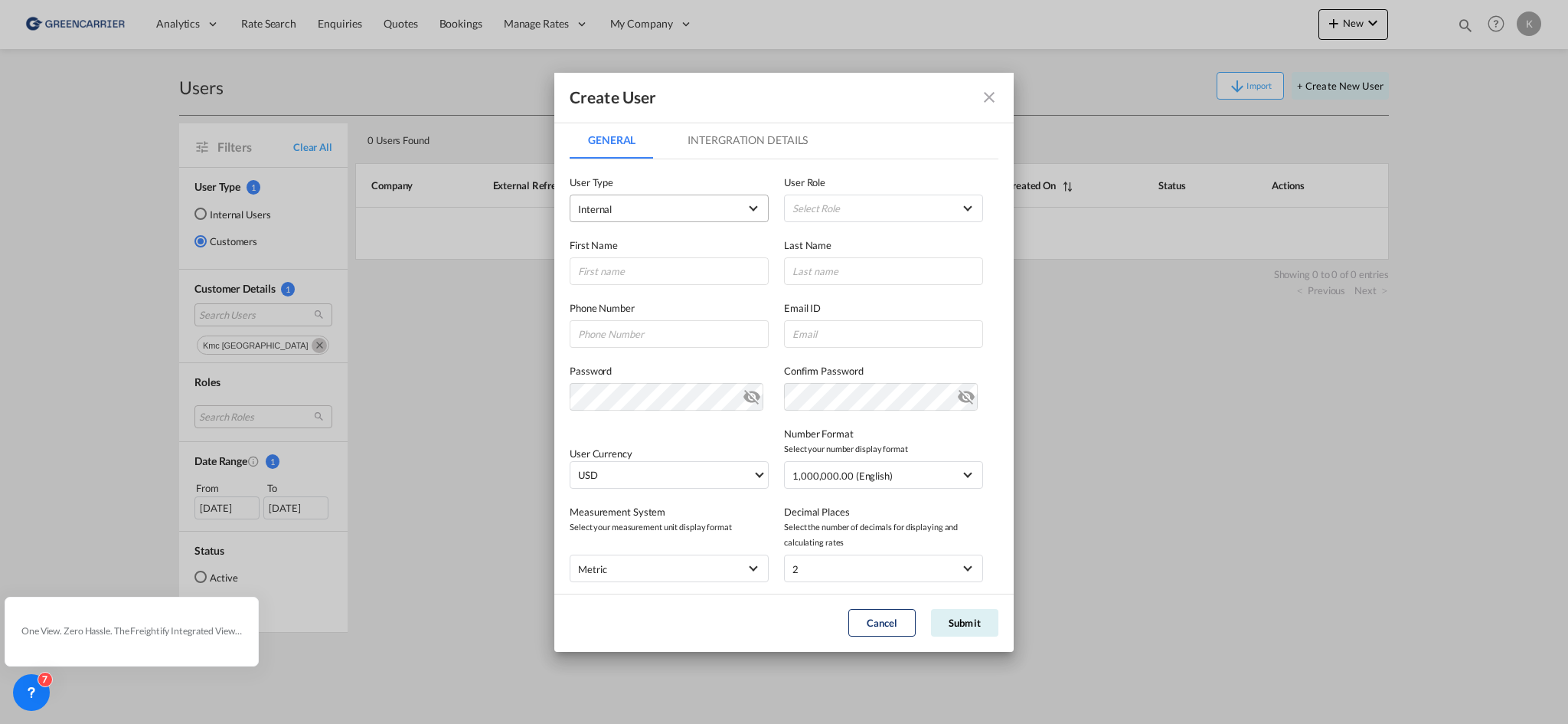
click at [637, 209] on span "Internal" at bounding box center [658, 209] width 161 height 16
click at [636, 242] on md-option "Customer" at bounding box center [668, 245] width 202 height 37
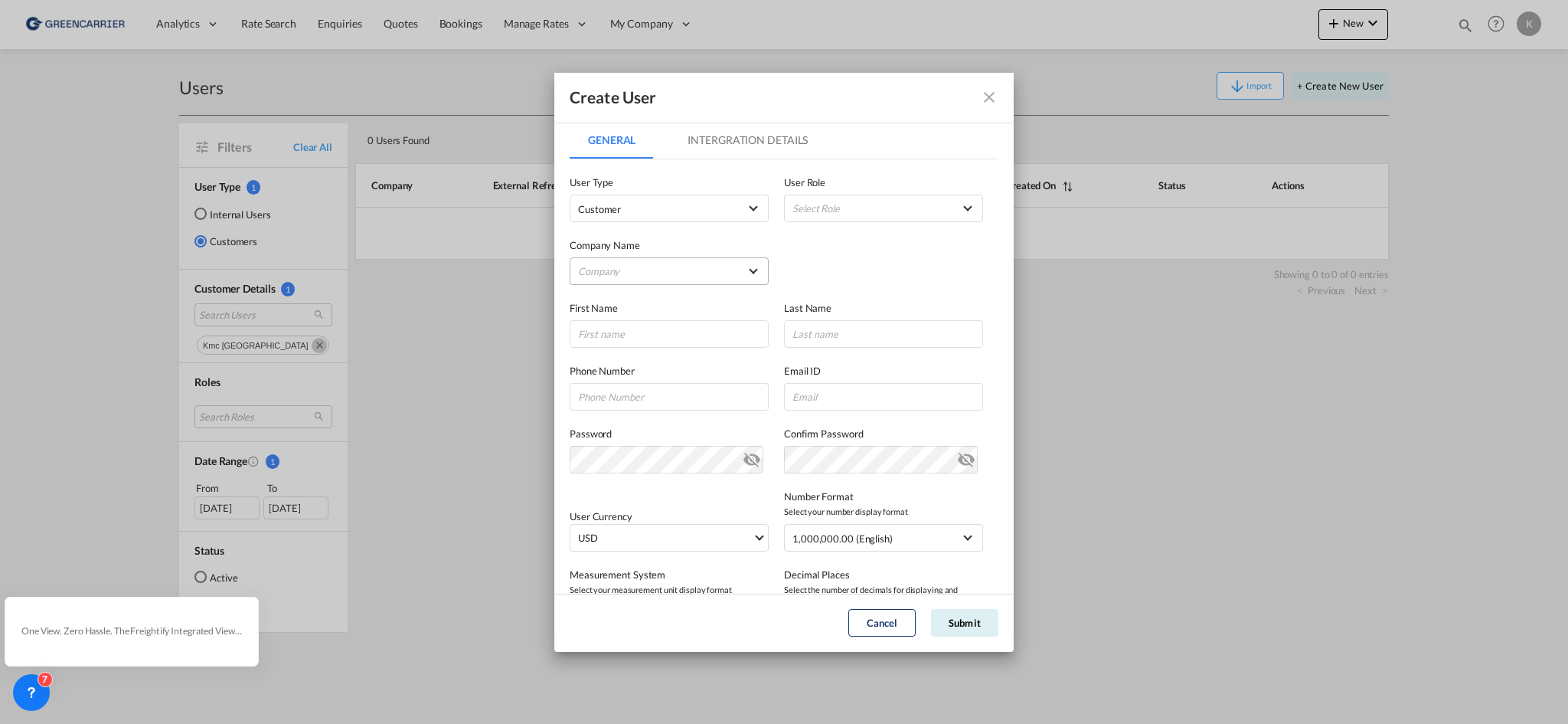
click at [626, 275] on md-select "Company Scan Global Logistics A/S" at bounding box center [669, 270] width 199 height 27
click at [638, 268] on div "Scan Global Logistics A/S" at bounding box center [634, 271] width 109 height 14
click at [869, 209] on md-select "Select Role BCO GLOBAL GCC Customers FCL USER_DEFINED GCC Customers LCL USER_DE…" at bounding box center [883, 208] width 199 height 27
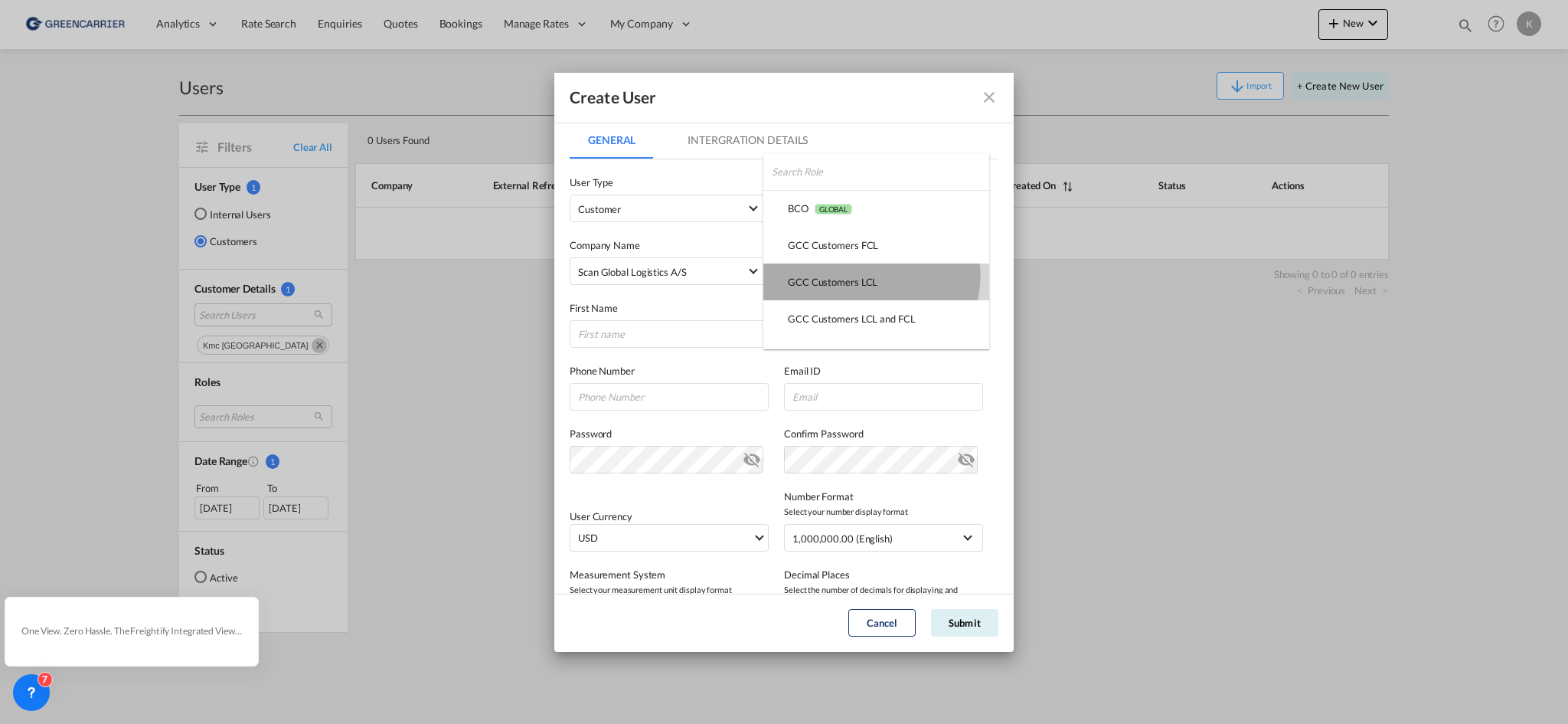
click at [857, 275] on div "GCC Customers LCL USER_DEFINED" at bounding box center [832, 282] width 89 height 14
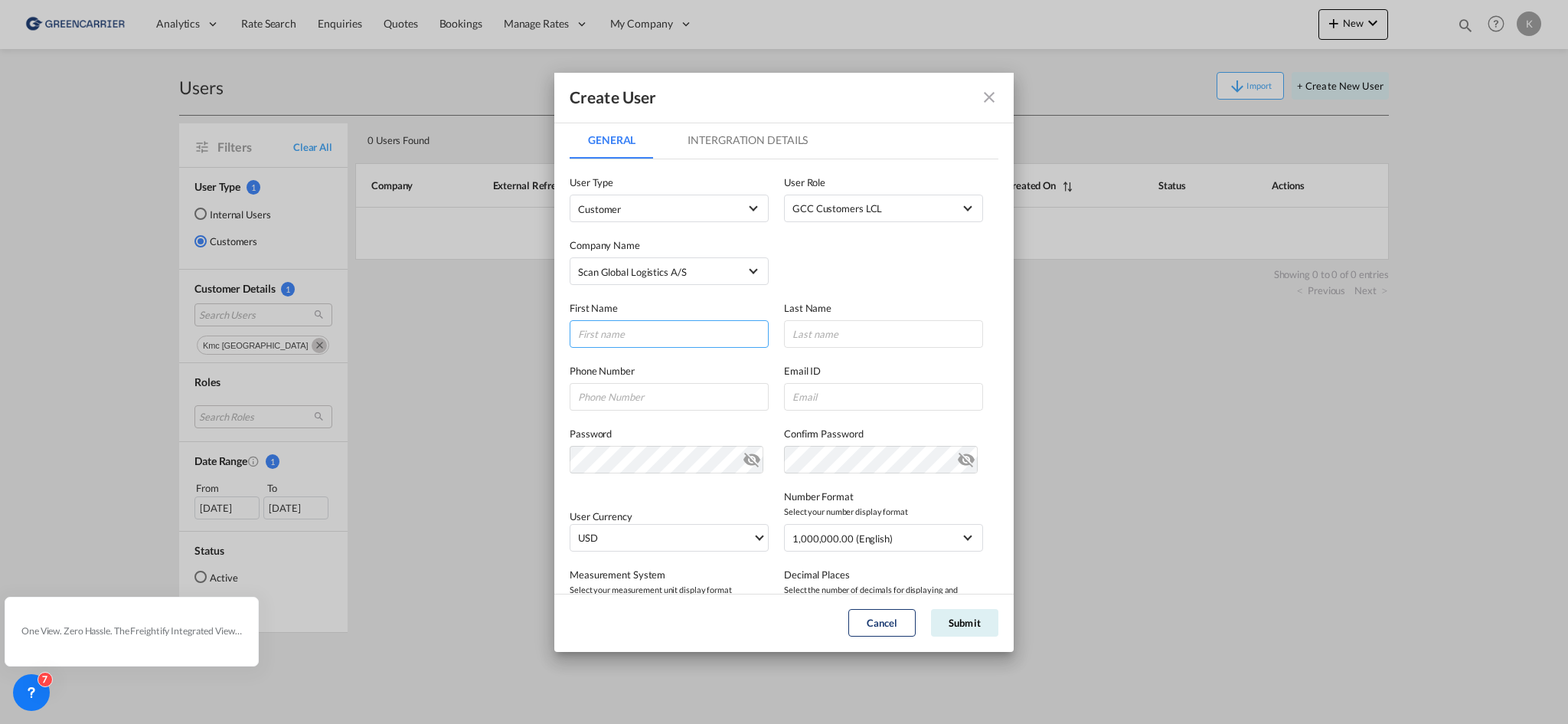
click at [693, 344] on input "GeneralIntergration Details ..." at bounding box center [669, 333] width 199 height 27
type input "KMC"
type input "ESBJERG"
paste input "[EMAIL_ADDRESS][DOMAIN_NAME]"
type input "[EMAIL_ADDRESS][DOMAIN_NAME]"
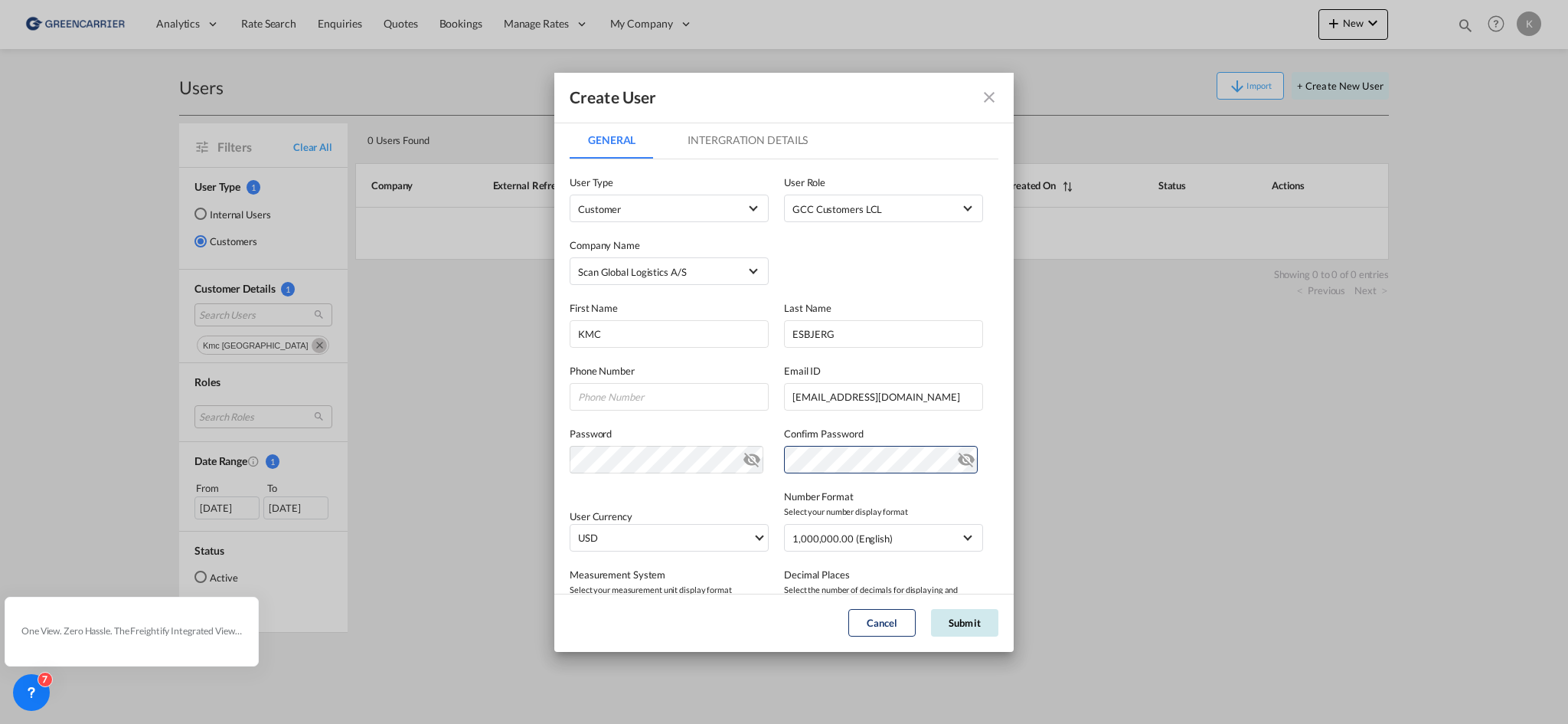
click at [987, 610] on button "Submit" at bounding box center [965, 622] width 68 height 27
